Goal: Information Seeking & Learning: Learn about a topic

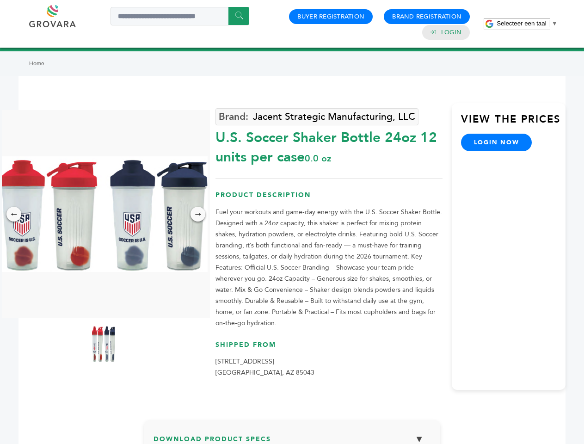
click at [527, 23] on span "Selecteer een taal" at bounding box center [521, 23] width 49 height 7
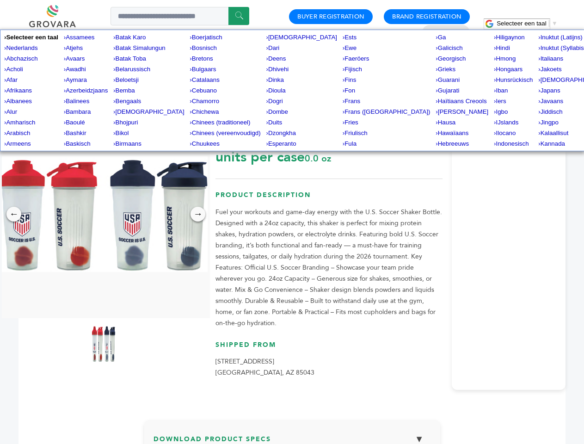
click at [104, 214] on img at bounding box center [104, 214] width 208 height 116
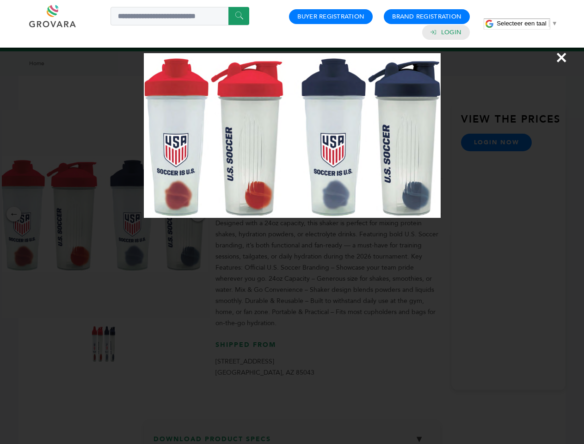
click at [14, 214] on div "×" at bounding box center [292, 222] width 584 height 444
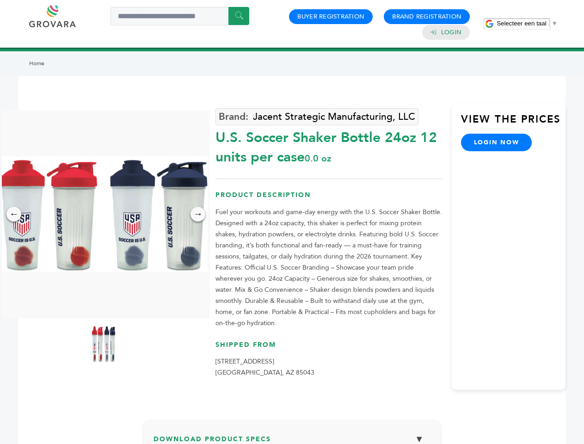
click at [198, 214] on div "→" at bounding box center [198, 214] width 15 height 15
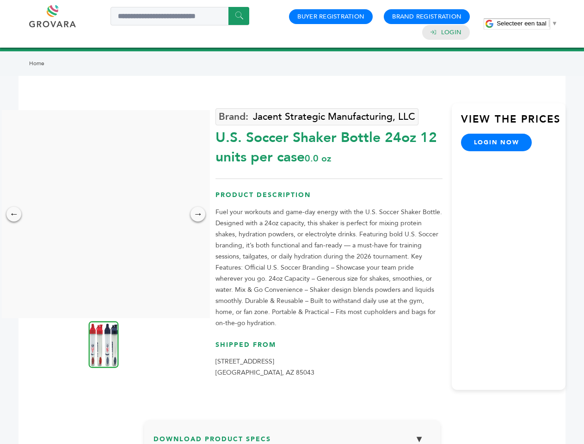
click at [104, 344] on img at bounding box center [104, 344] width 30 height 47
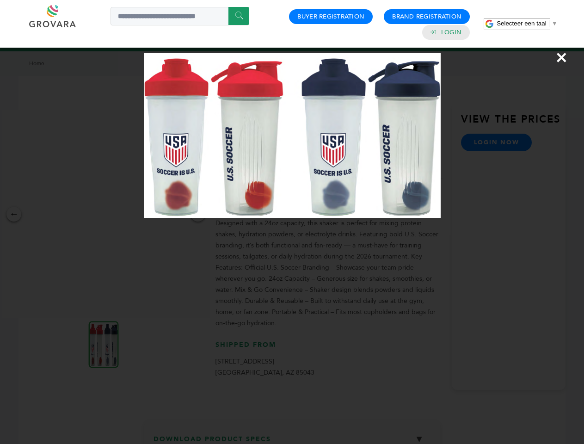
click at [292, 437] on div "×" at bounding box center [292, 222] width 584 height 444
